Goal: Information Seeking & Learning: Find specific page/section

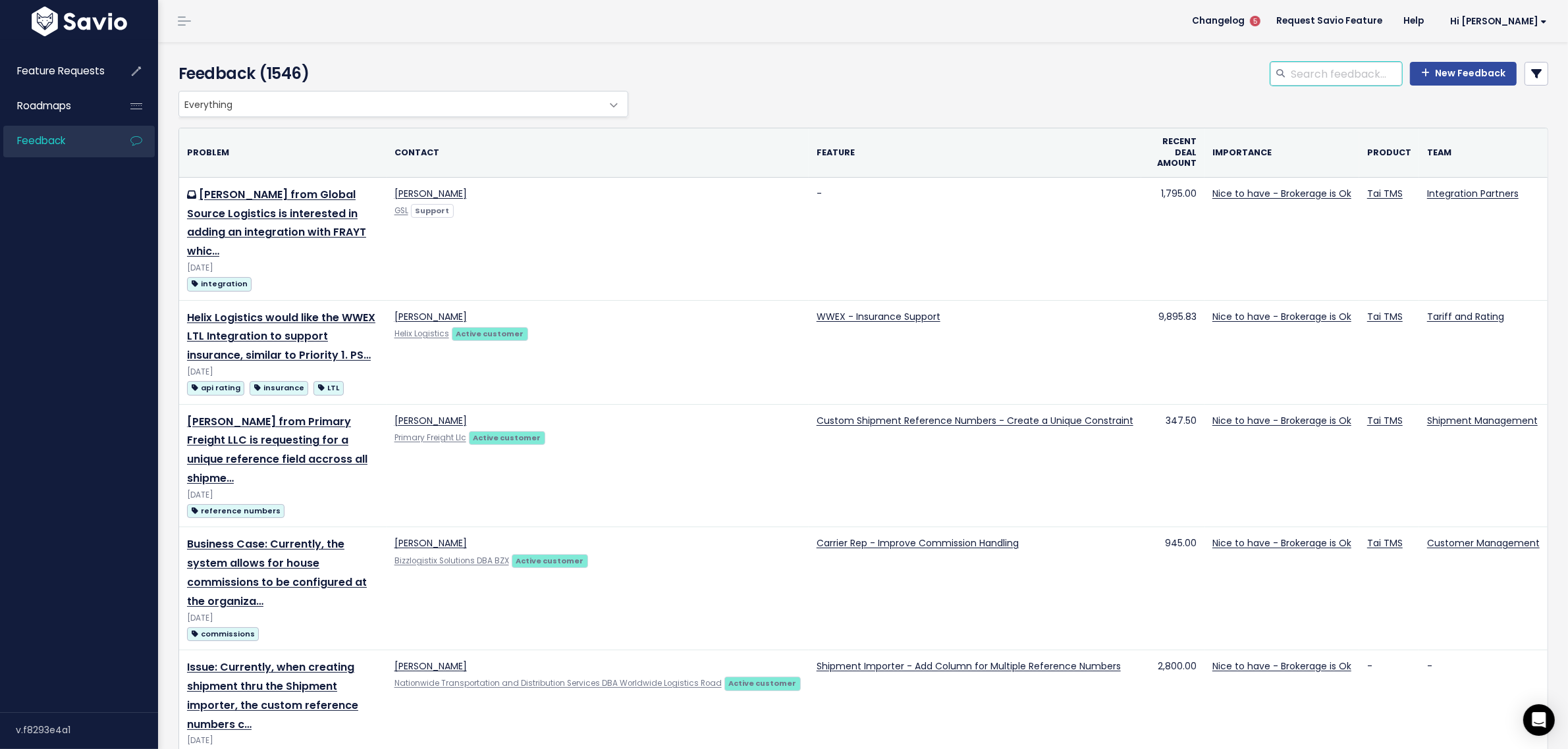
click at [1325, 80] on input "search" at bounding box center [1346, 74] width 113 height 24
type input "consolidated invoice template"
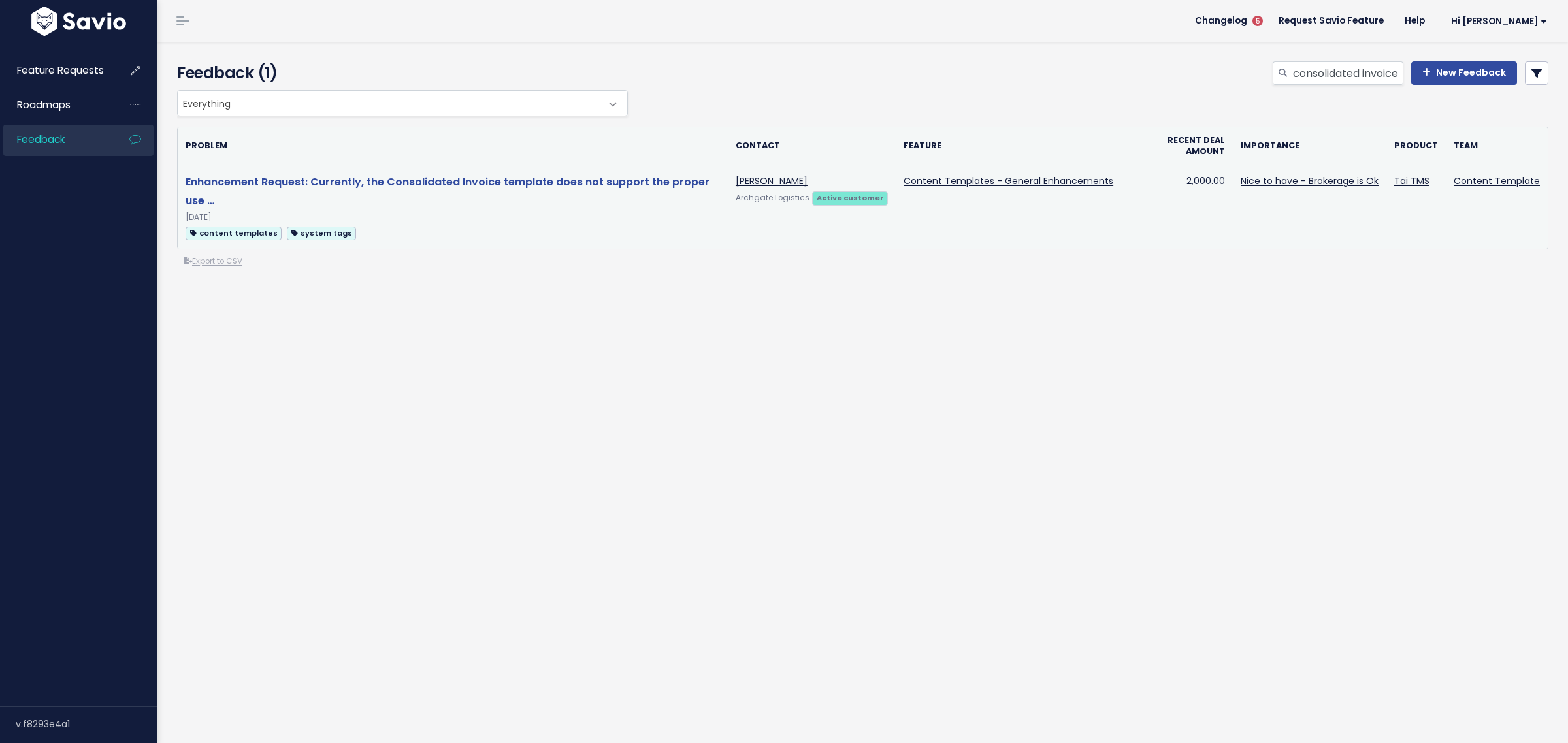
click at [574, 184] on link "Enhancement Request: Currently, the Consolidated Invoice template does not supp…" at bounding box center [447, 191] width 524 height 34
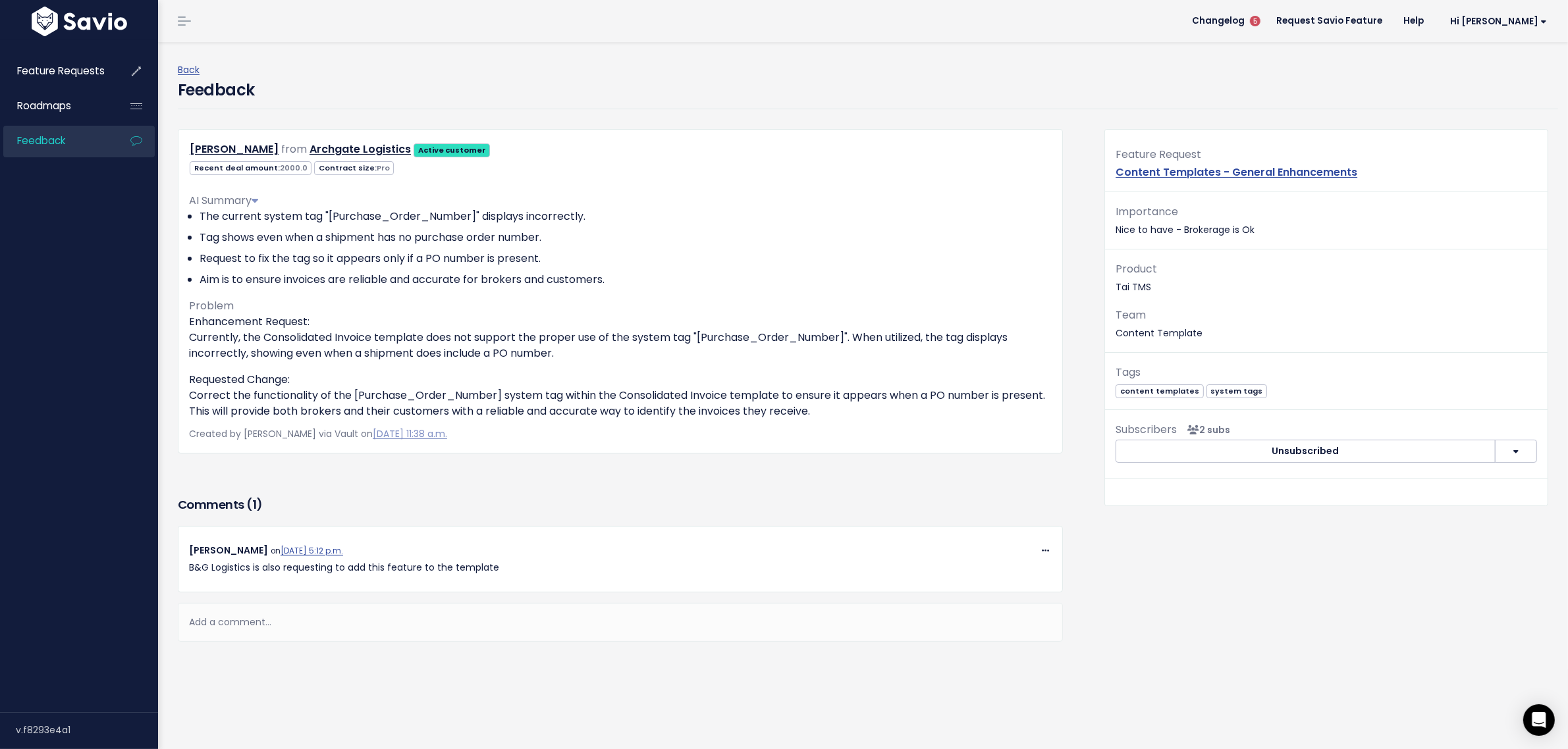
click at [611, 151] on div "Anthony Alvarez from Archgate Logistics Active customer" at bounding box center [620, 149] width 883 height 19
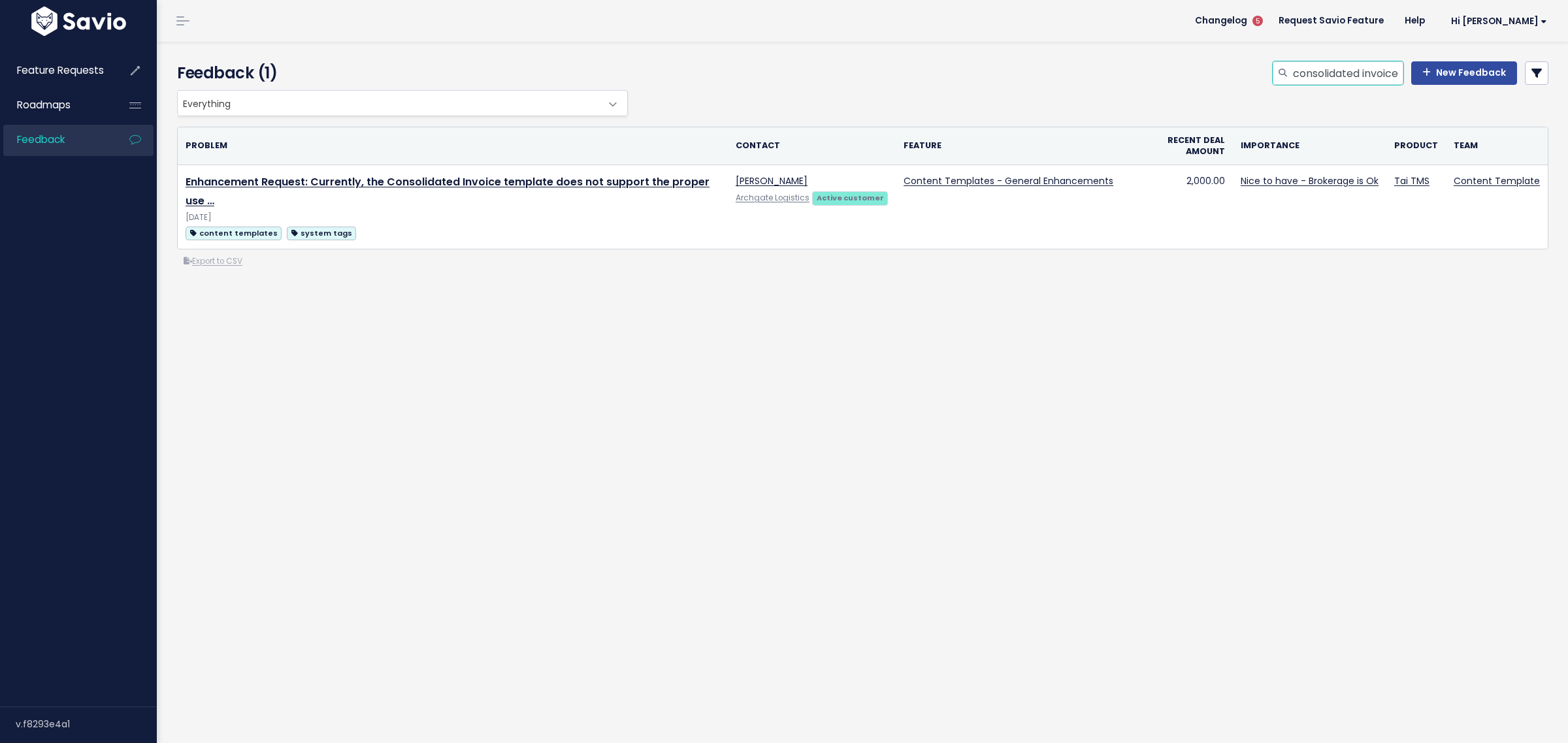
click at [1339, 73] on input "consolidated invoice template" at bounding box center [1347, 73] width 112 height 23
drag, startPoint x: 1339, startPoint y: 73, endPoint x: 1519, endPoint y: 69, distance: 180.0
click at [1520, 67] on div "consolidated invoice template New Feedback" at bounding box center [1409, 73] width 275 height 23
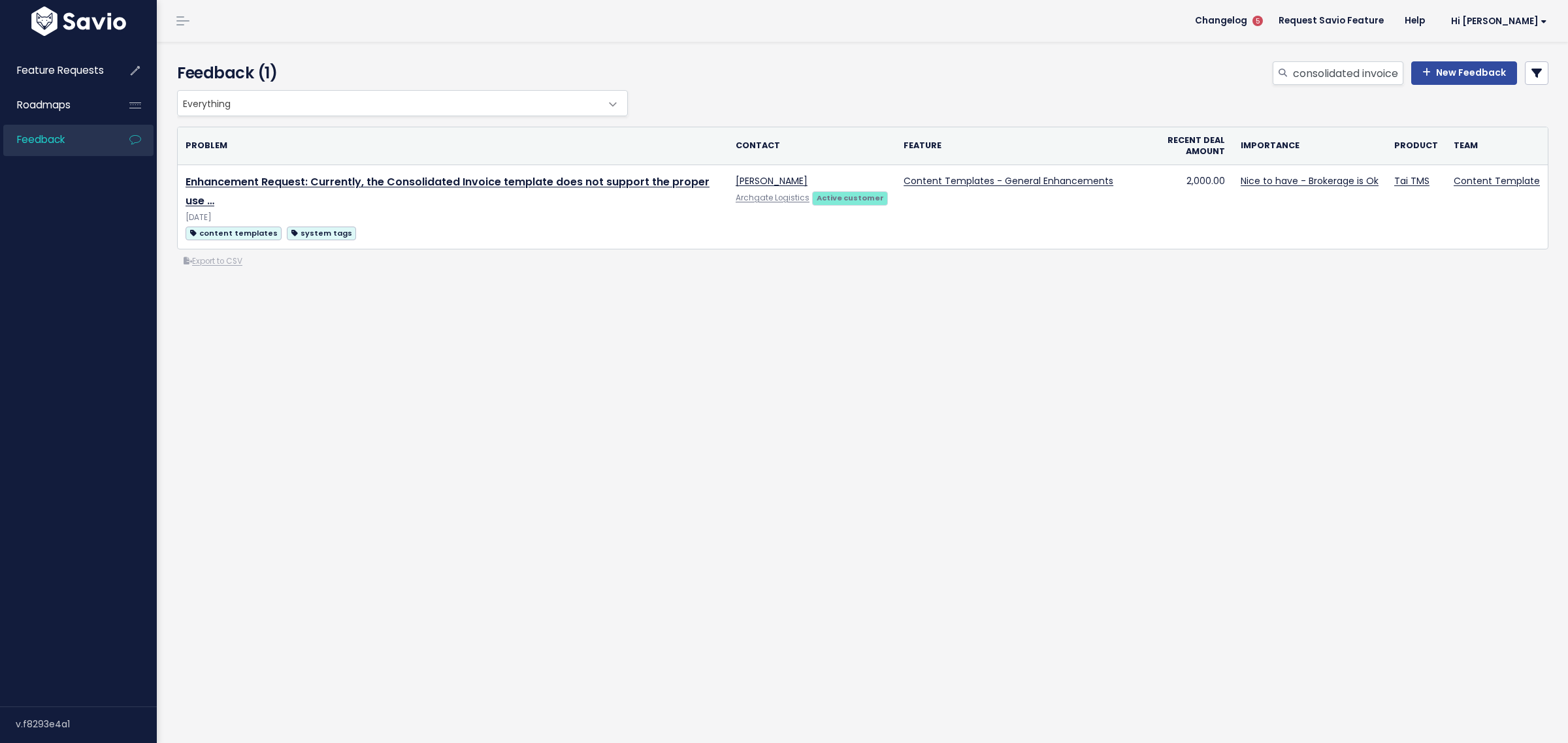
click at [934, 355] on div "Everything Any Product: Any Product Area Any Product: No Product Area No Produc…" at bounding box center [863, 231] width 1391 height 283
click at [70, 15] on img at bounding box center [78, 22] width 101 height 29
